Goal: Find specific page/section: Find specific page/section

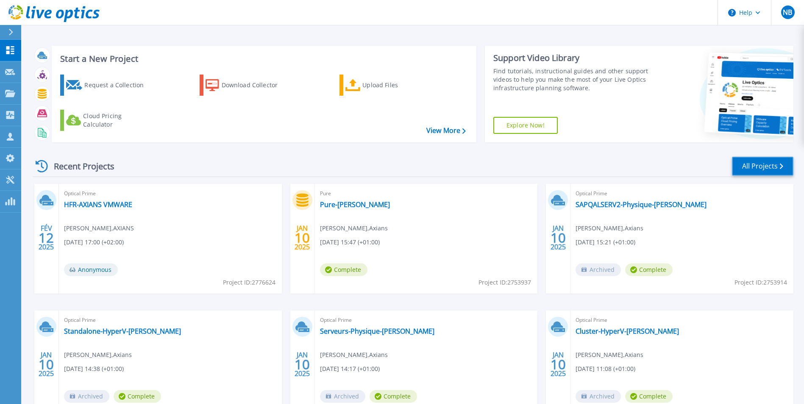
click at [757, 164] on link "All Projects" at bounding box center [762, 166] width 61 height 19
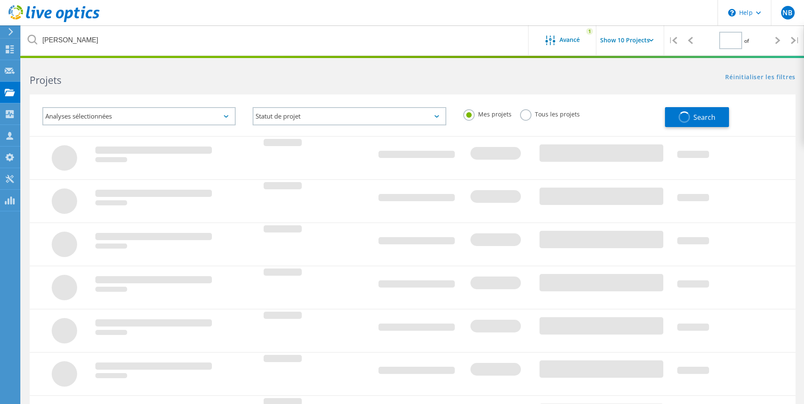
type input "1"
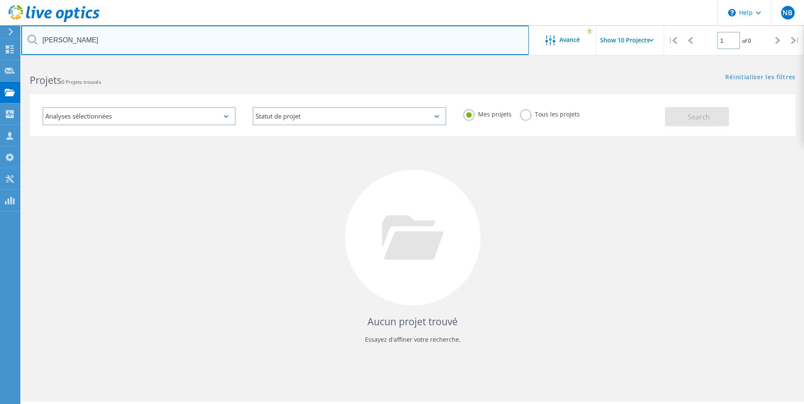
click at [101, 41] on input "Stéphane Bonnin" at bounding box center [275, 40] width 508 height 30
drag, startPoint x: 309, startPoint y: 44, endPoint x: 35, endPoint y: 37, distance: 274.6
click at [35, 37] on div "Stéphane Bonnin" at bounding box center [274, 40] width 507 height 30
click at [153, 42] on input "text" at bounding box center [275, 40] width 508 height 30
type input "mhis"
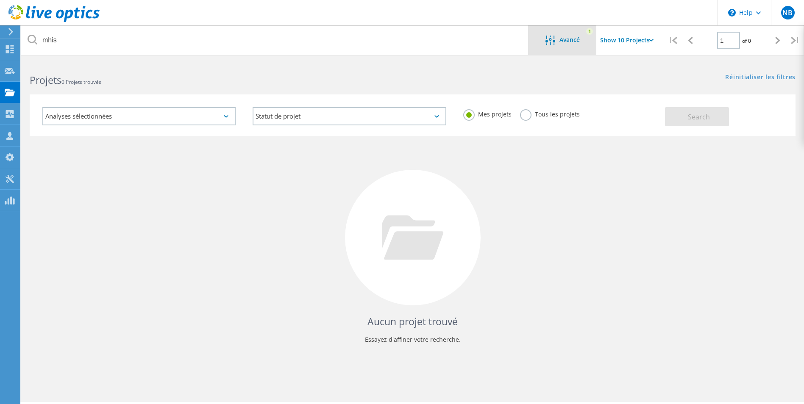
click at [551, 38] on icon at bounding box center [550, 41] width 10 height 10
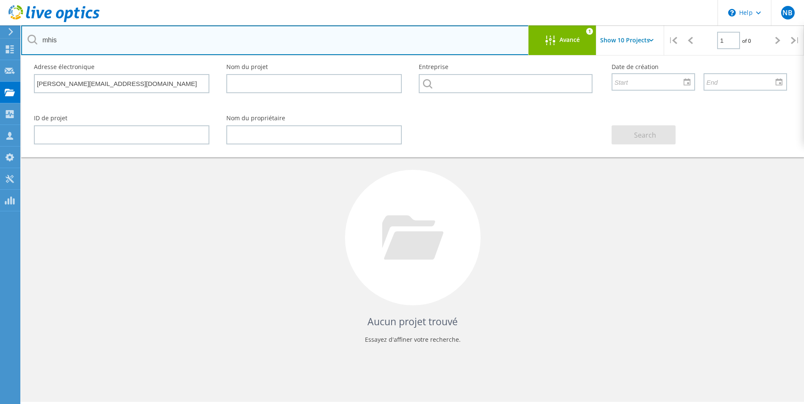
click at [394, 32] on input "mhis" at bounding box center [275, 40] width 508 height 30
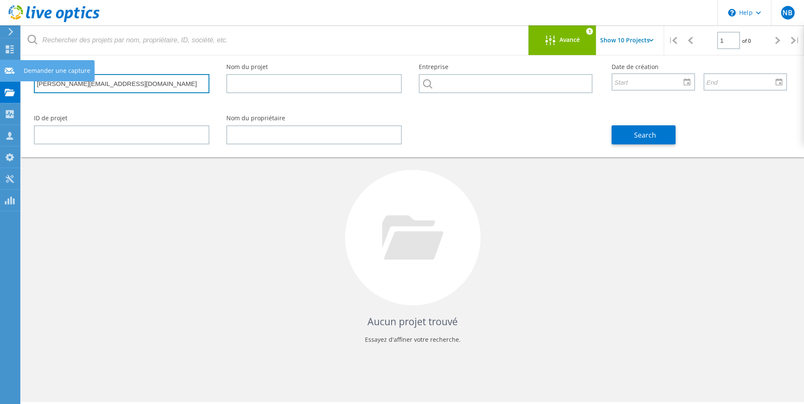
drag, startPoint x: 149, startPoint y: 85, endPoint x: 23, endPoint y: 80, distance: 126.4
click at [23, 80] on div "\n Help Explore Helpful Articles Contact Support NB Partenaire Nathaniel BATTUN…" at bounding box center [402, 244] width 804 height 366
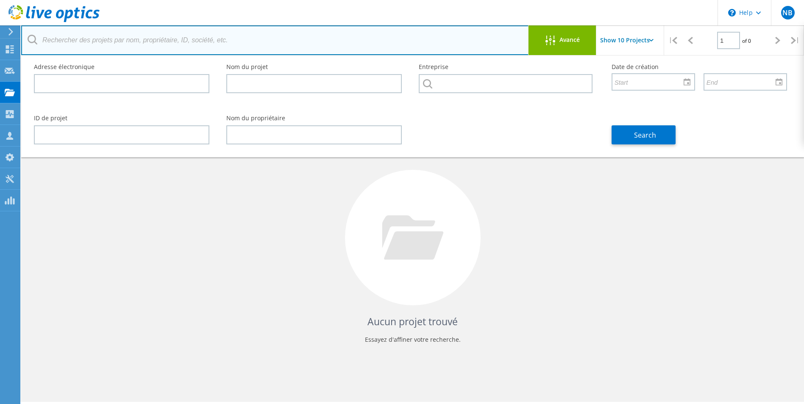
click at [175, 45] on input "text" at bounding box center [275, 40] width 508 height 30
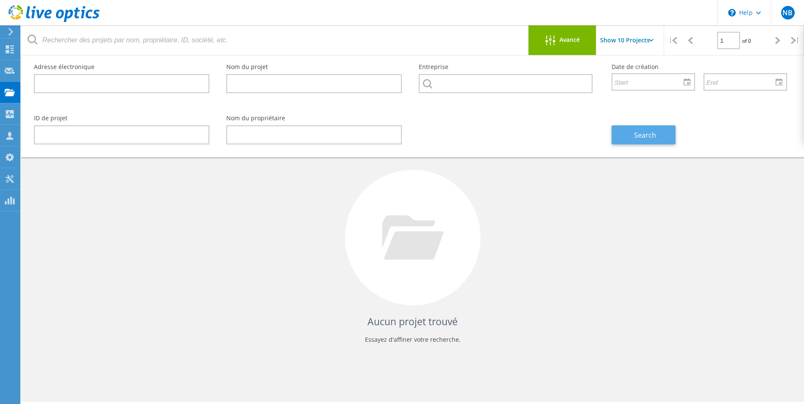
click at [653, 137] on span "Search" at bounding box center [645, 135] width 22 height 9
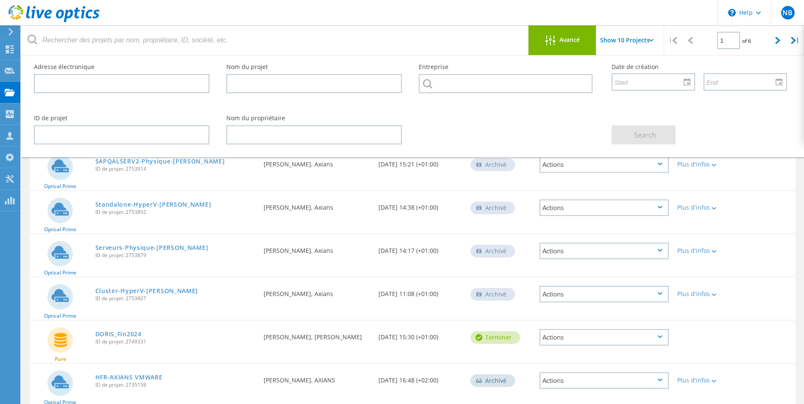
scroll to position [134, 0]
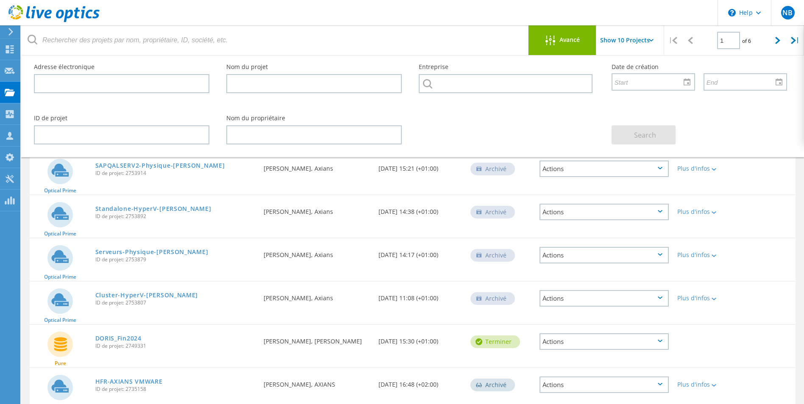
click at [653, 39] on icon at bounding box center [651, 40] width 5 height 3
click at [648, 41] on input "Show 10 Projects" at bounding box center [638, 40] width 85 height 30
click at [626, 106] on div "Show 40 Projects" at bounding box center [639, 104] width 84 height 14
type input "Show 40 Projects"
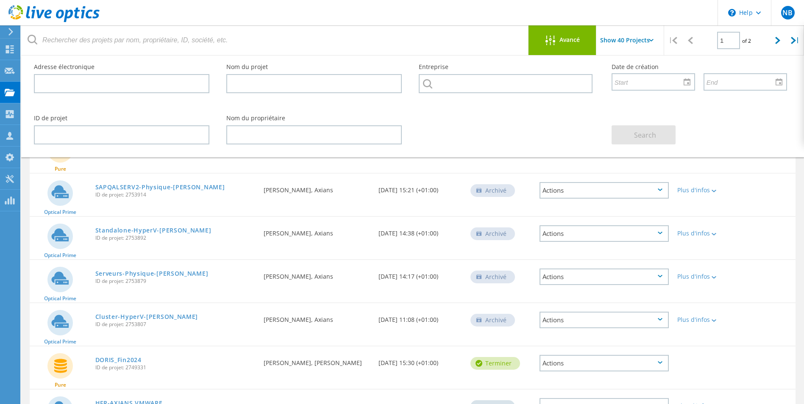
scroll to position [0, 0]
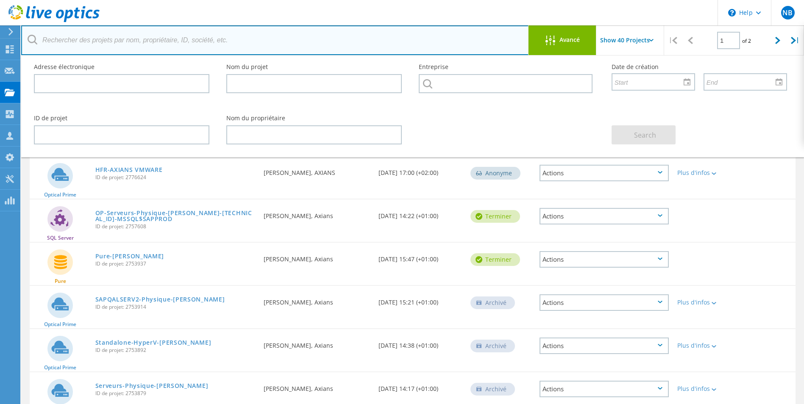
click at [103, 37] on input "text" at bounding box center [275, 40] width 508 height 30
type input "mhis"
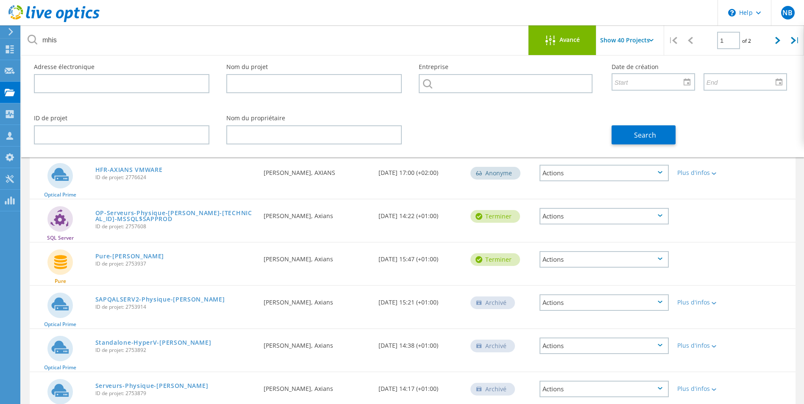
click at [557, 36] on div at bounding box center [552, 41] width 14 height 11
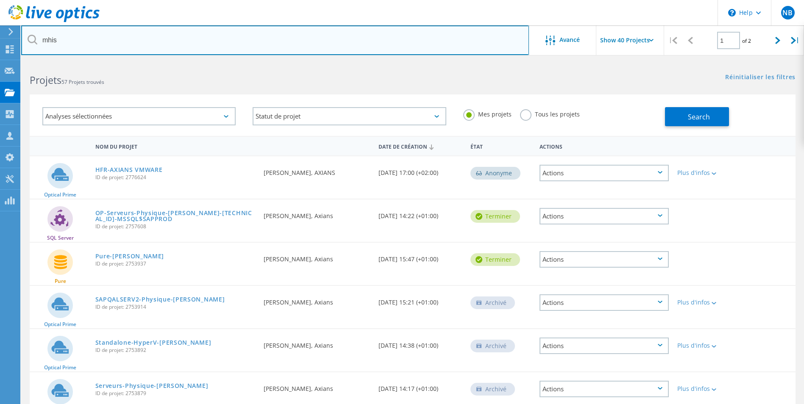
click at [184, 37] on input "mhis" at bounding box center [275, 40] width 508 height 30
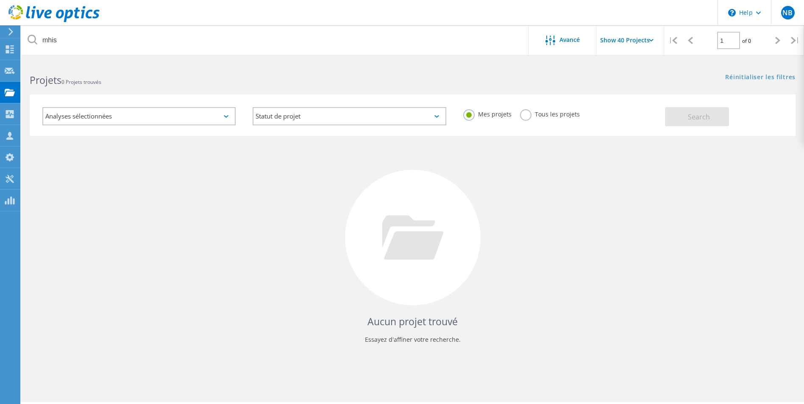
click at [526, 117] on label "Tous les projets" at bounding box center [550, 113] width 60 height 8
click at [0, 0] on input "Tous les projets" at bounding box center [0, 0] width 0 height 0
click at [690, 117] on span "Search" at bounding box center [699, 116] width 22 height 9
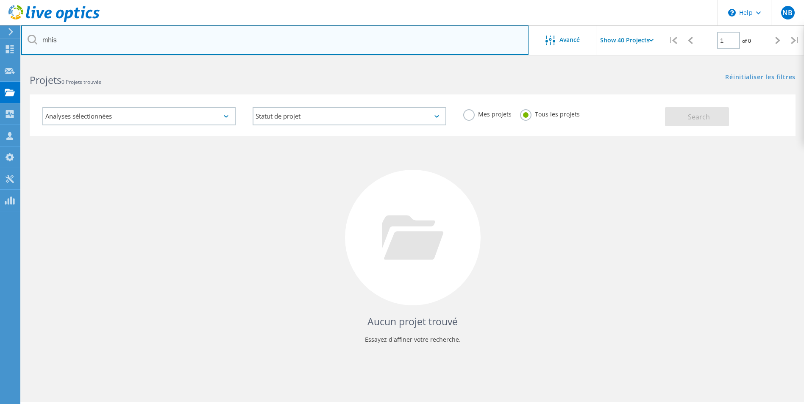
drag, startPoint x: 168, startPoint y: 42, endPoint x: 18, endPoint y: 37, distance: 150.1
click at [18, 61] on div "\n Help Explore Helpful Articles Contact Support NB Partenaire Nathaniel BATTUN…" at bounding box center [402, 244] width 804 height 366
drag, startPoint x: 59, startPoint y: 38, endPoint x: 40, endPoint y: 40, distance: 19.2
click at [40, 40] on input "mhis" at bounding box center [275, 40] width 508 height 30
